Goal: Task Accomplishment & Management: Manage account settings

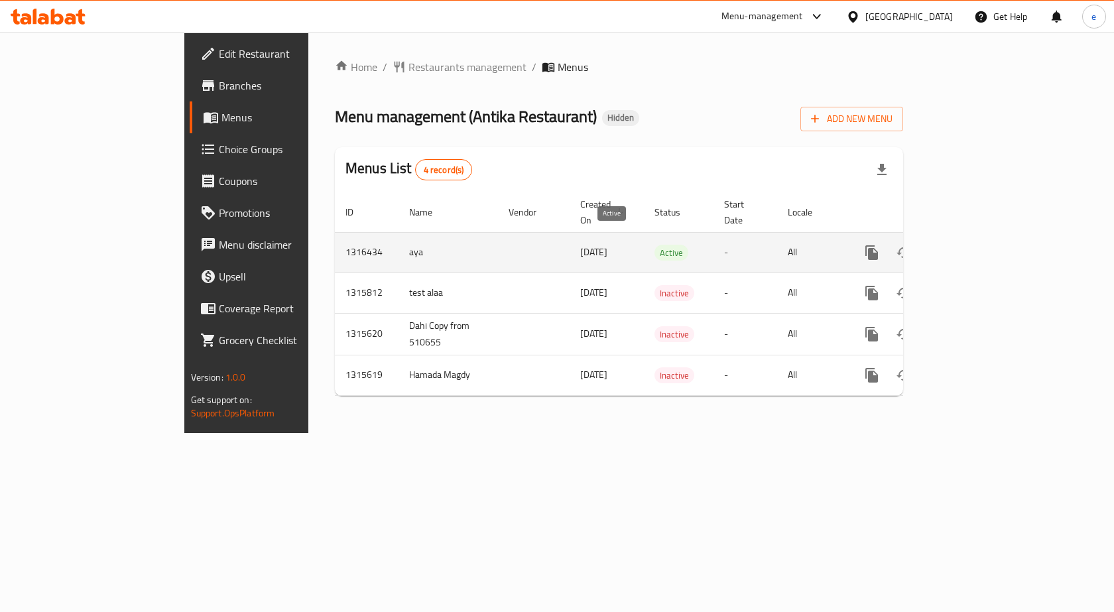
click at [655, 245] on span "Active" at bounding box center [672, 252] width 34 height 15
drag, startPoint x: 631, startPoint y: 234, endPoint x: 586, endPoint y: 234, distance: 45.1
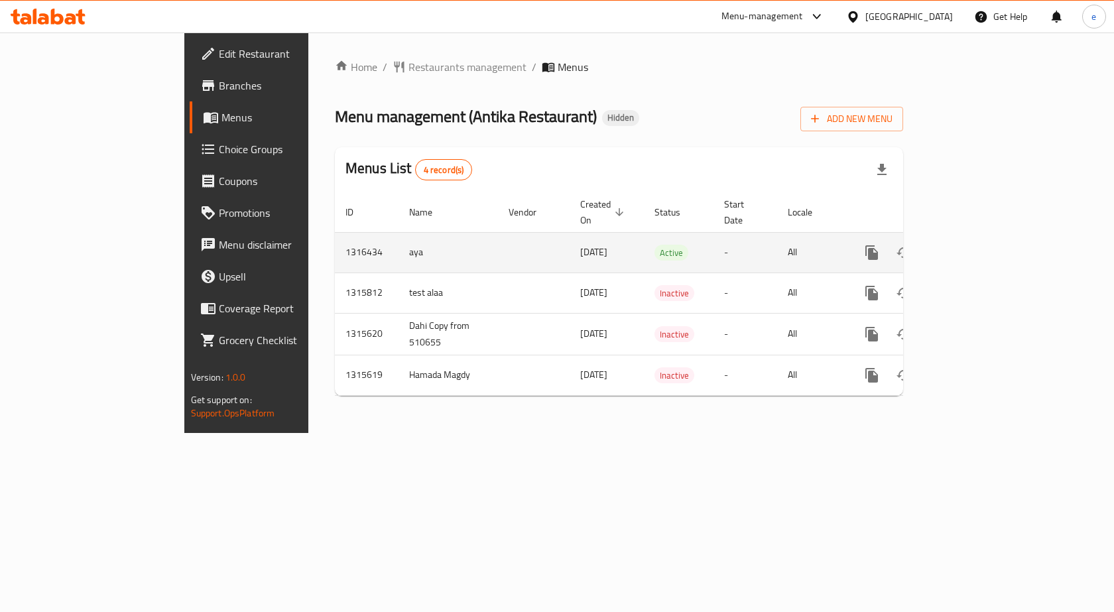
click at [644, 234] on td "Active" at bounding box center [679, 252] width 70 height 40
drag, startPoint x: 586, startPoint y: 234, endPoint x: 605, endPoint y: 231, distance: 18.8
click at [655, 245] on span "Active" at bounding box center [672, 252] width 34 height 15
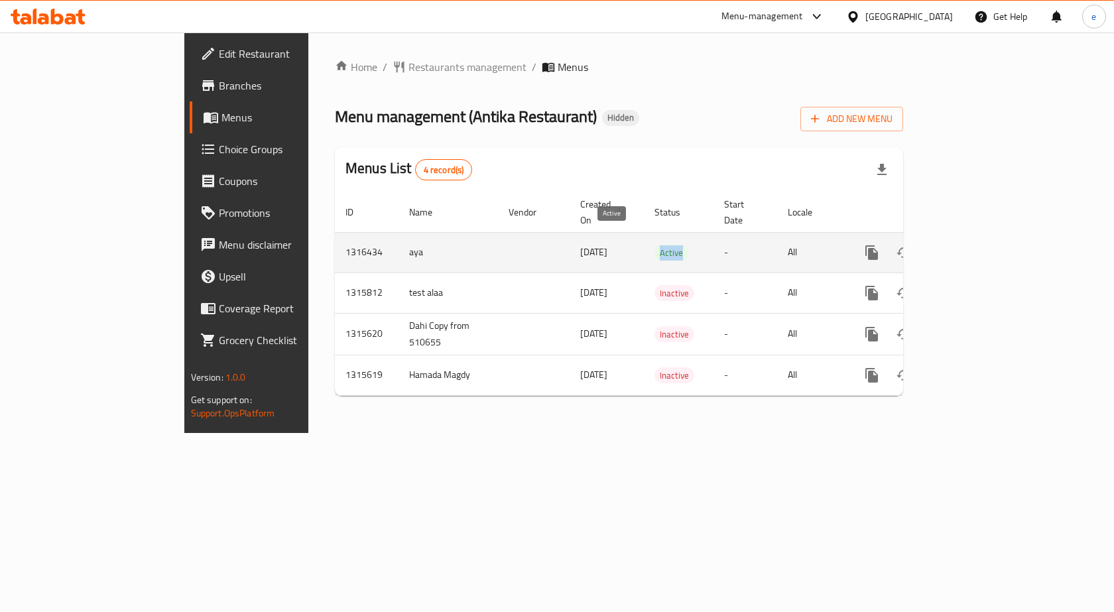
click at [655, 245] on span "Active" at bounding box center [672, 252] width 34 height 15
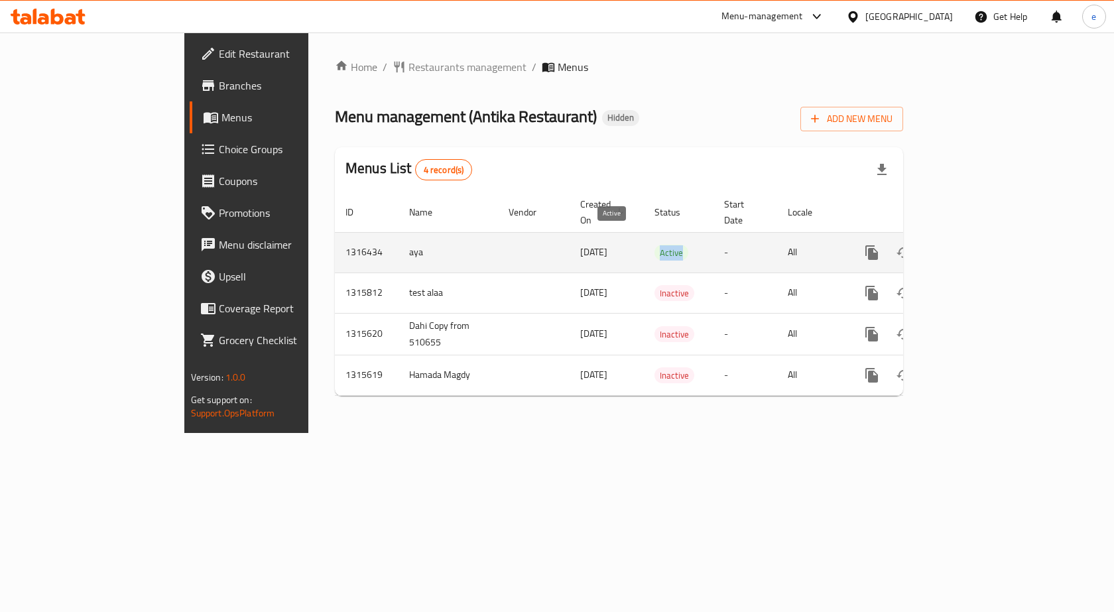
click at [655, 245] on span "Active" at bounding box center [672, 252] width 34 height 15
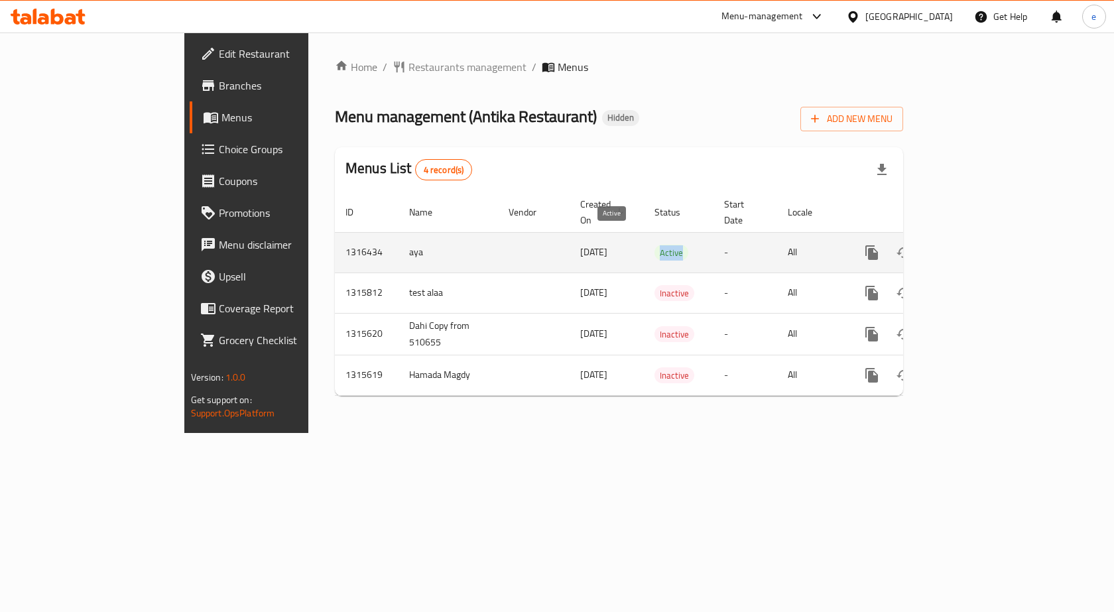
click at [655, 245] on span "Active" at bounding box center [672, 252] width 34 height 15
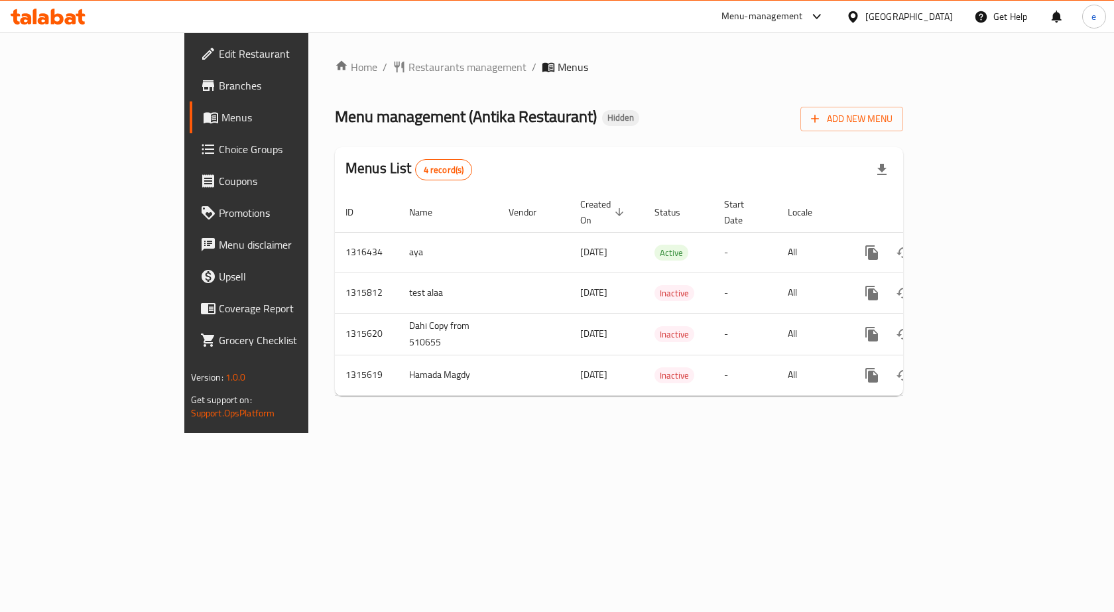
click at [603, 142] on div "Home / Restaurants management / Menus Menu management ( Antika Restaurant ) Hid…" at bounding box center [619, 232] width 568 height 347
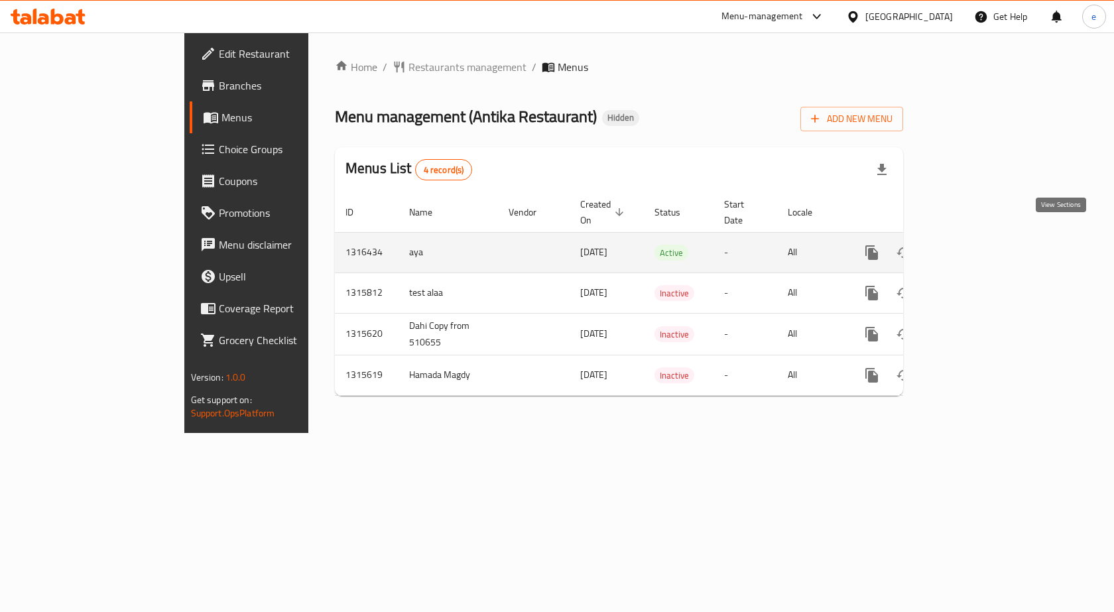
click at [976, 245] on icon "enhanced table" at bounding box center [968, 253] width 16 height 16
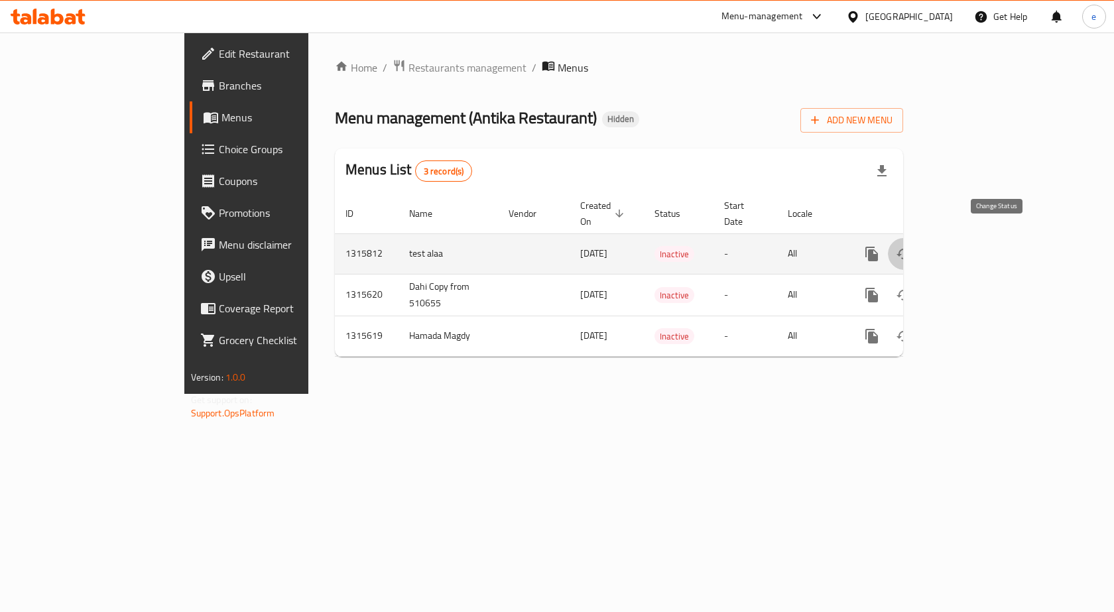
click at [912, 246] on icon "enhanced table" at bounding box center [904, 254] width 16 height 16
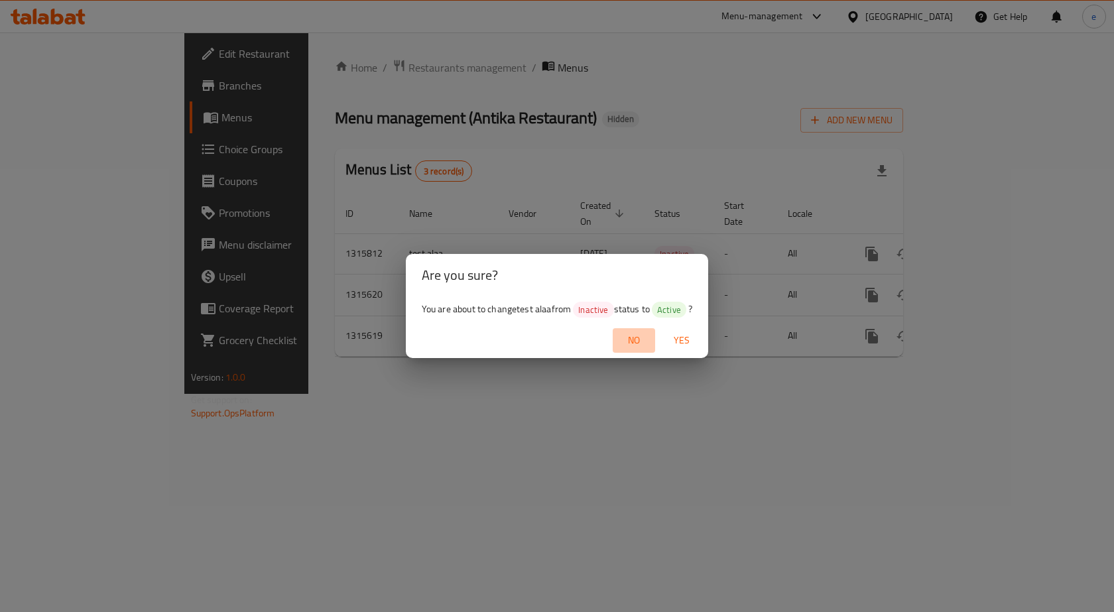
click at [635, 340] on span "No" at bounding box center [634, 340] width 32 height 17
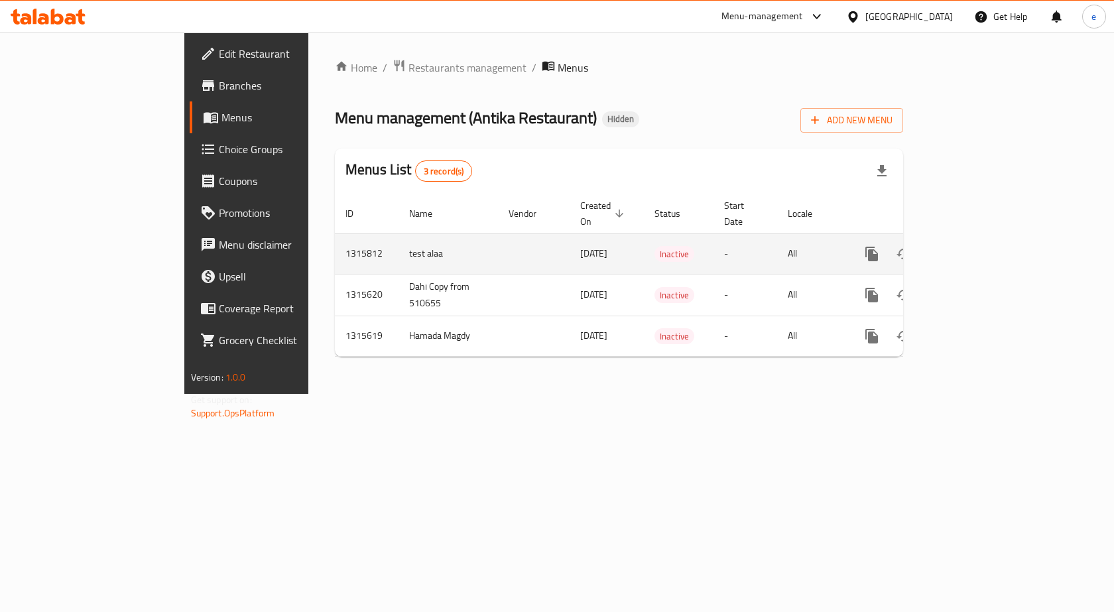
click at [976, 246] on icon "enhanced table" at bounding box center [968, 254] width 16 height 16
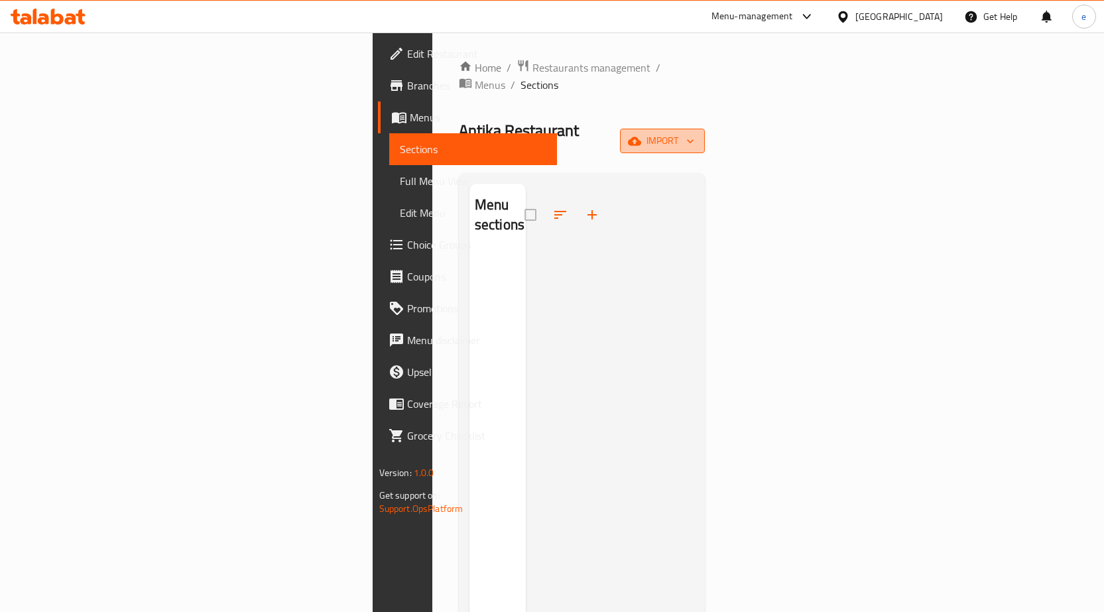
click at [641, 137] on icon "button" at bounding box center [634, 141] width 13 height 9
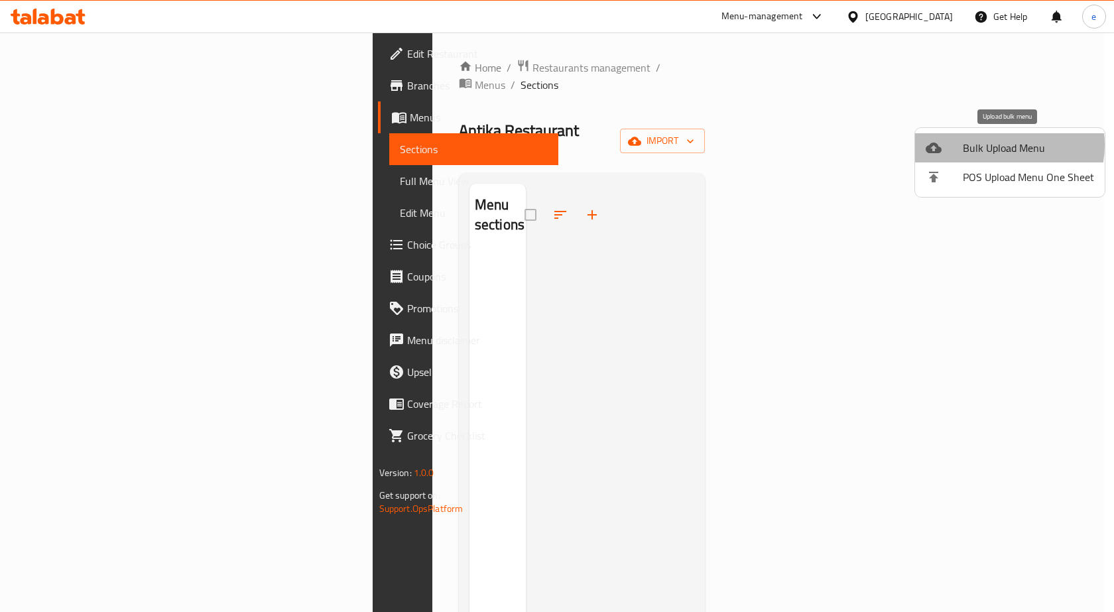
click at [1001, 145] on span "Bulk Upload Menu" at bounding box center [1028, 148] width 131 height 16
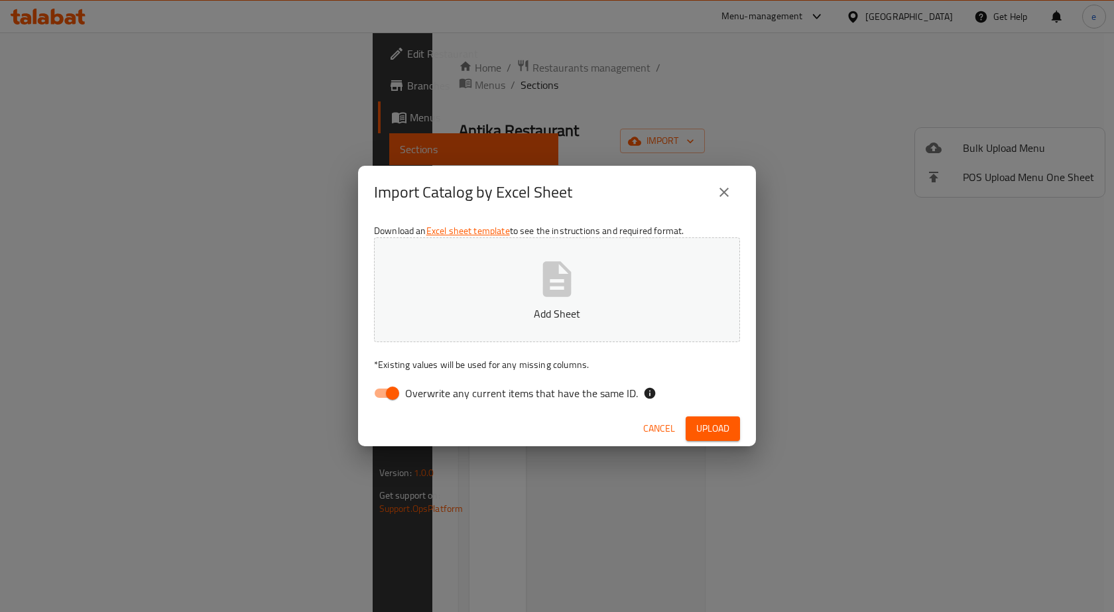
click at [412, 399] on span "Overwrite any current items that have the same ID." at bounding box center [521, 393] width 233 height 16
click at [412, 399] on input "Overwrite any current items that have the same ID." at bounding box center [393, 393] width 76 height 25
checkbox input "false"
click at [645, 391] on icon at bounding box center [650, 393] width 11 height 11
click at [720, 192] on icon "close" at bounding box center [724, 192] width 16 height 16
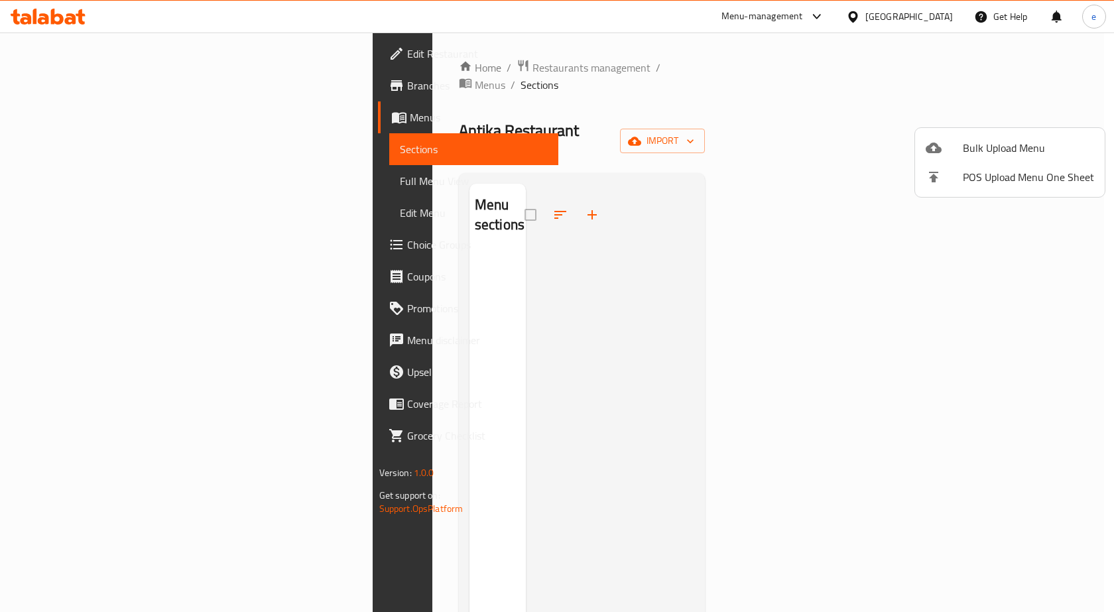
click at [733, 273] on div at bounding box center [557, 306] width 1114 height 612
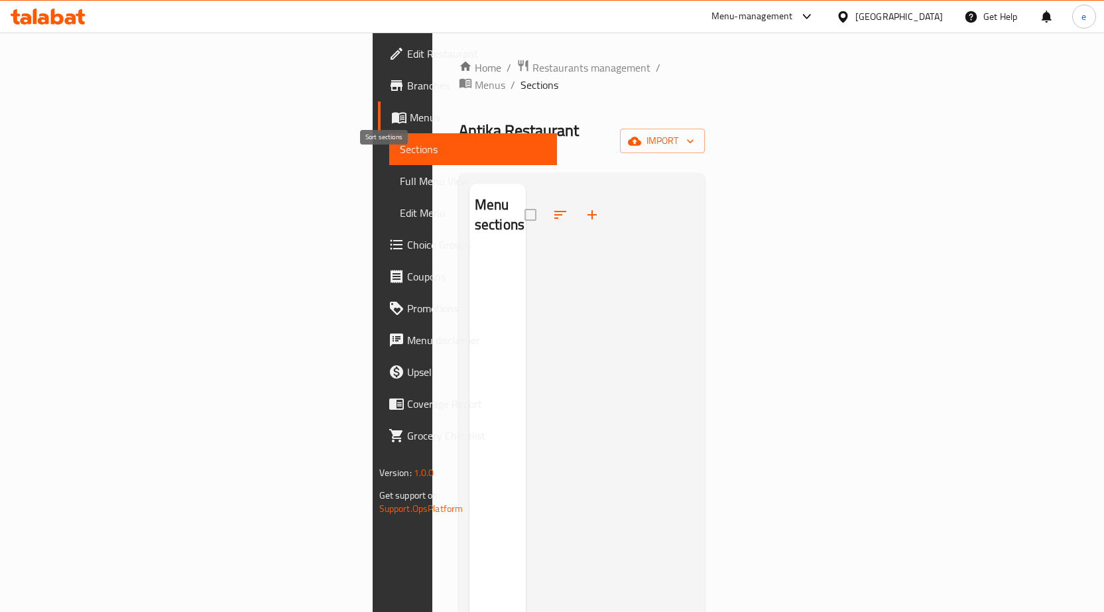
click at [544, 199] on span at bounding box center [560, 215] width 32 height 32
click at [656, 184] on div at bounding box center [610, 490] width 169 height 612
click at [475, 77] on span "Menus" at bounding box center [490, 85] width 31 height 16
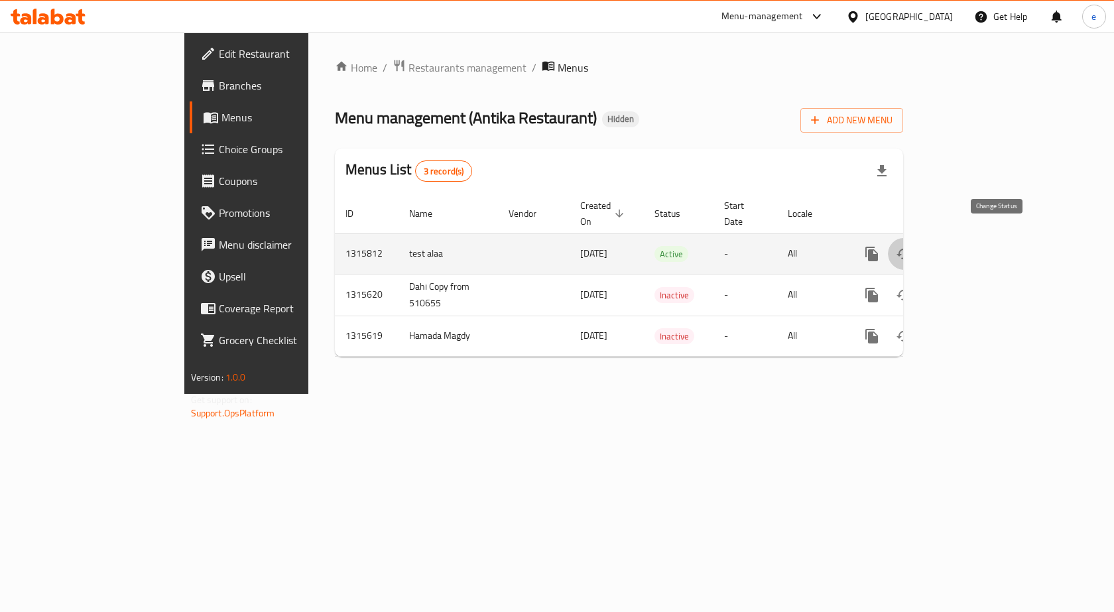
click at [912, 246] on icon "enhanced table" at bounding box center [904, 254] width 16 height 16
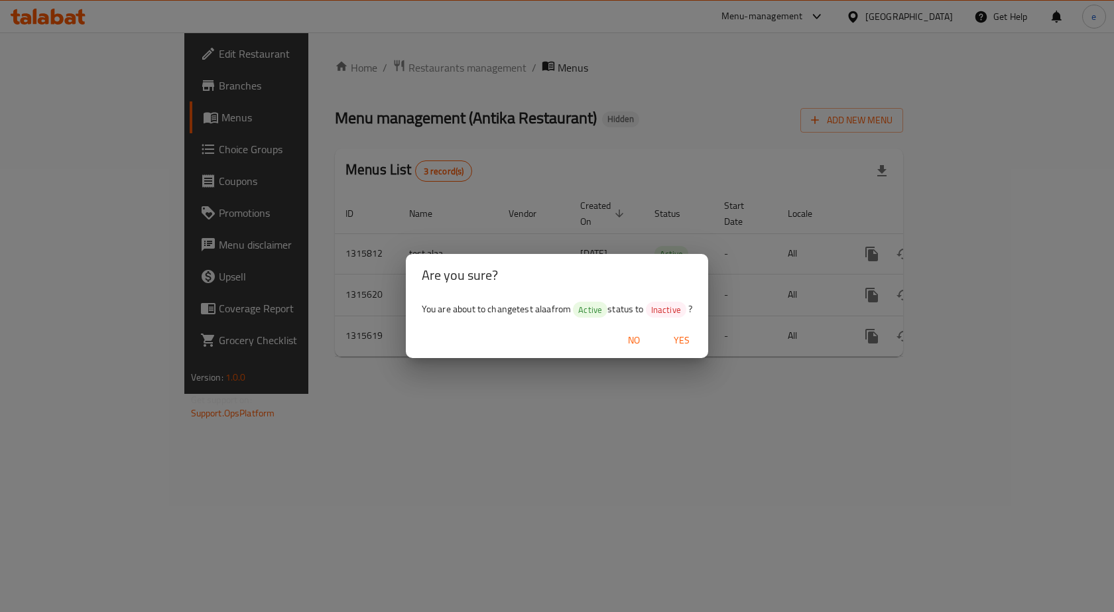
click at [688, 392] on div "Are you sure? You are about to change test alaa from Active status to Inactive …" at bounding box center [557, 306] width 1114 height 612
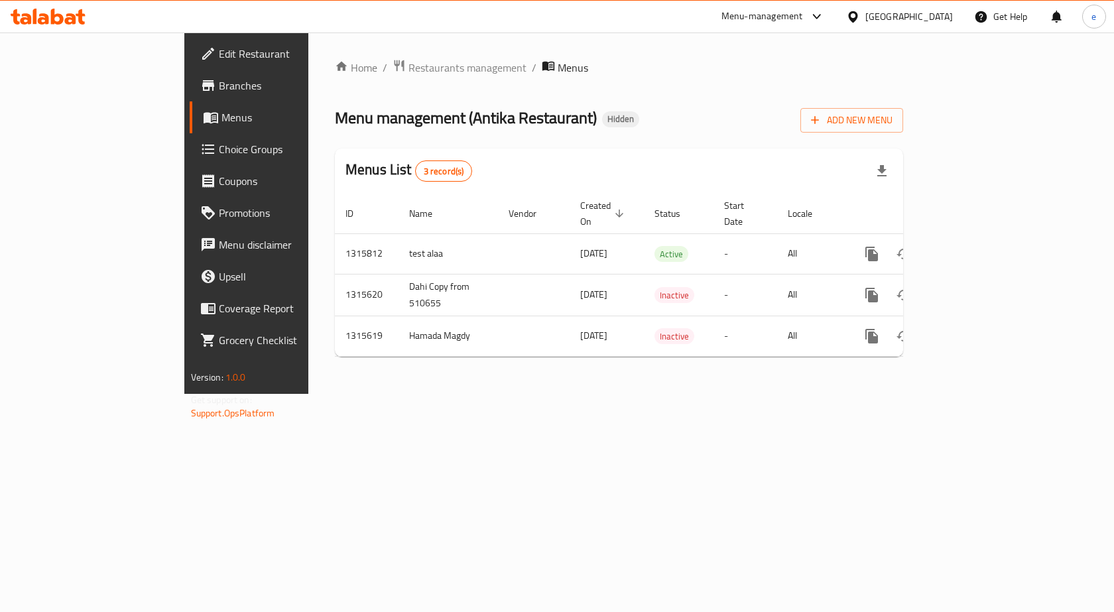
click at [680, 197] on th "Status" at bounding box center [679, 214] width 70 height 40
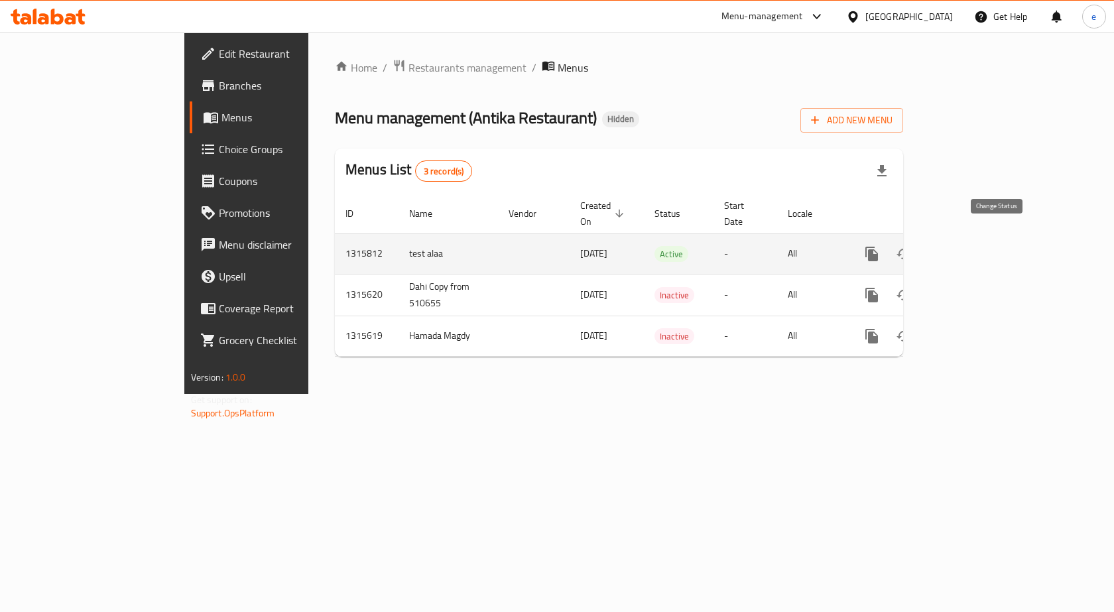
click at [888, 238] on button "more" at bounding box center [872, 254] width 32 height 32
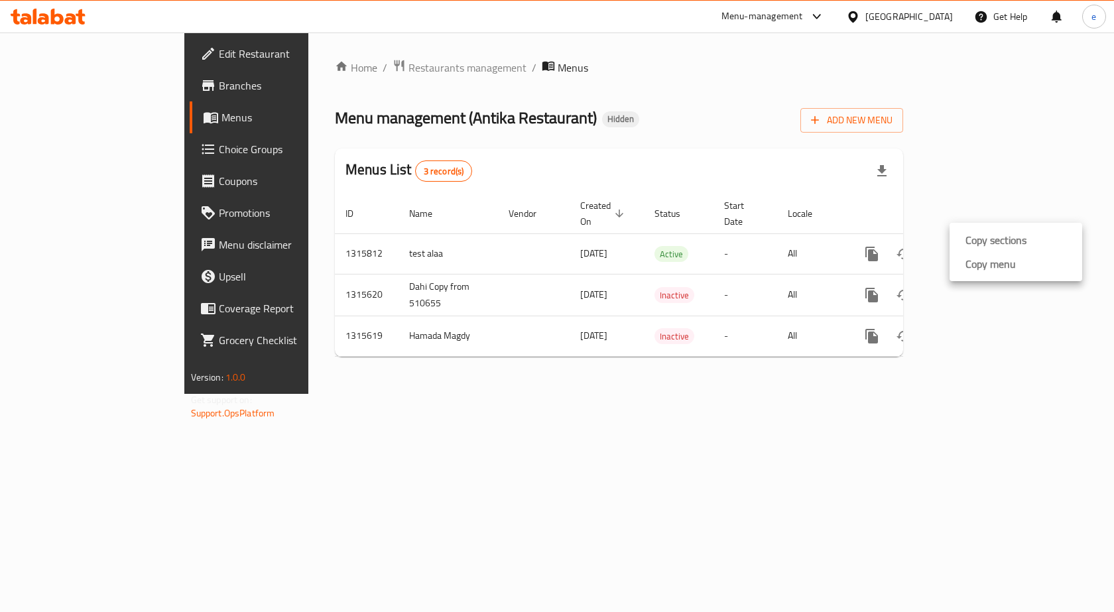
click at [953, 186] on div at bounding box center [557, 306] width 1114 height 612
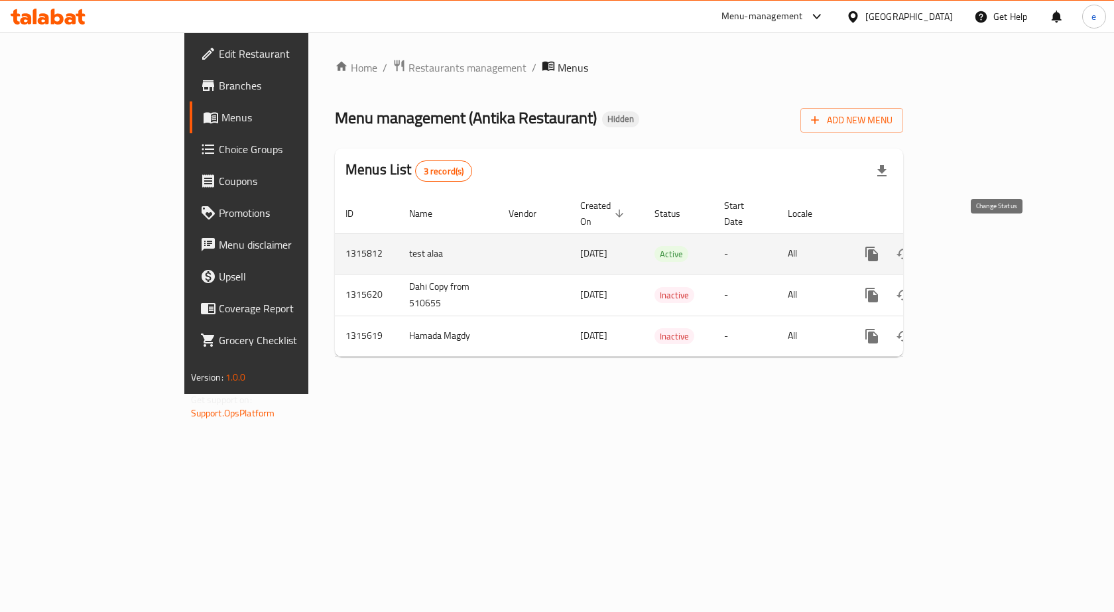
click at [911, 249] on icon "enhanced table" at bounding box center [904, 254] width 15 height 11
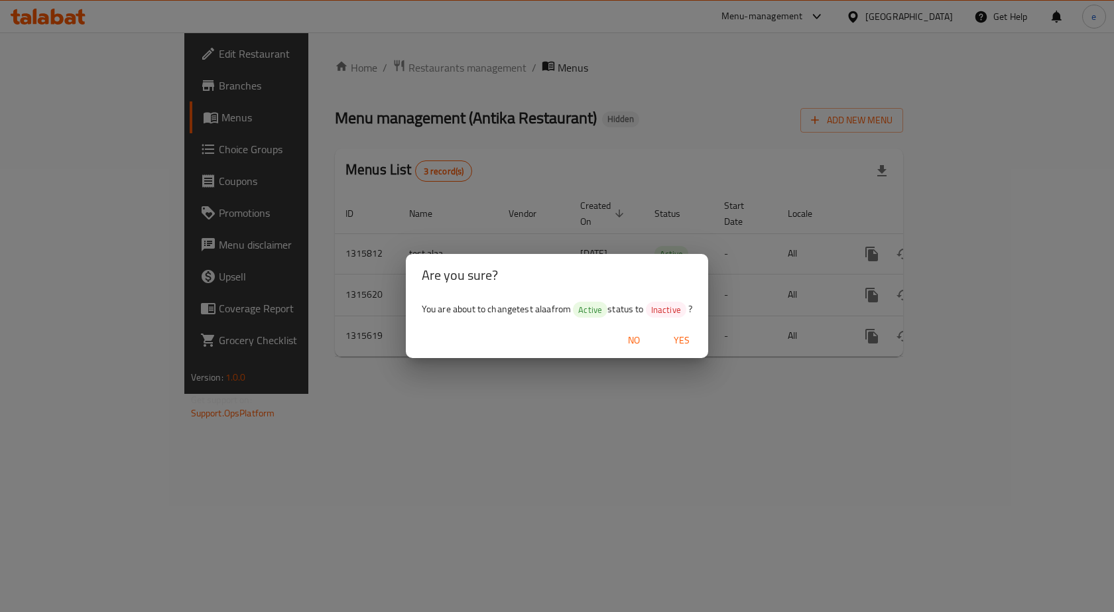
click at [690, 340] on span "Yes" at bounding box center [682, 340] width 32 height 17
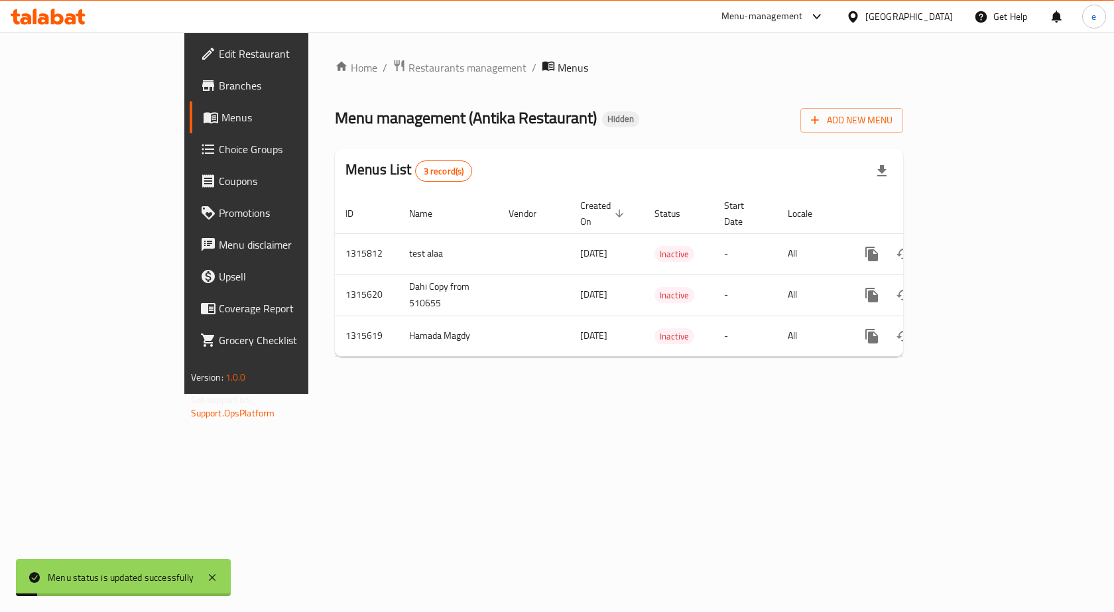
click at [393, 394] on div "Home / Restaurants management / Menus Menu management ( Antika Restaurant ) Hid…" at bounding box center [618, 212] width 621 height 361
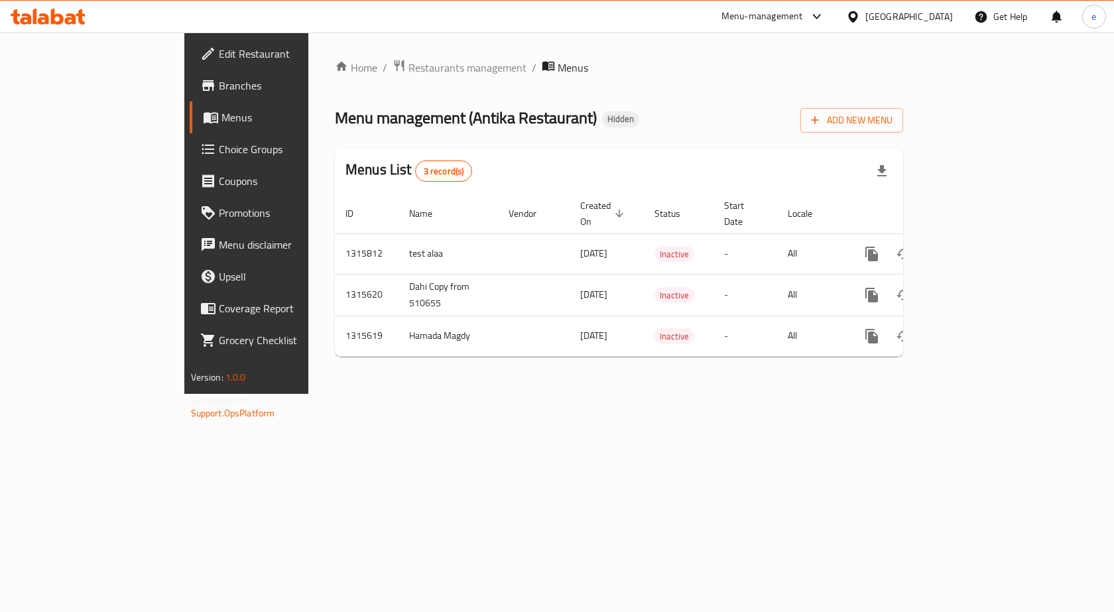
click at [803, 10] on div "Menu-management" at bounding box center [763, 17] width 82 height 16
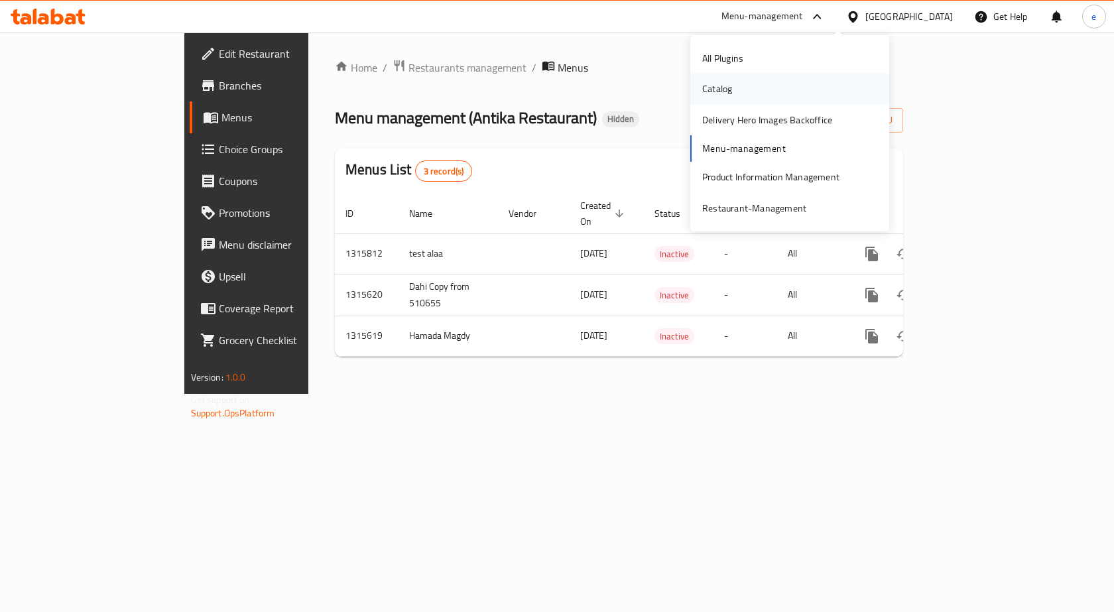
click at [767, 91] on div "Catalog" at bounding box center [789, 89] width 199 height 31
